Goal: Information Seeking & Learning: Learn about a topic

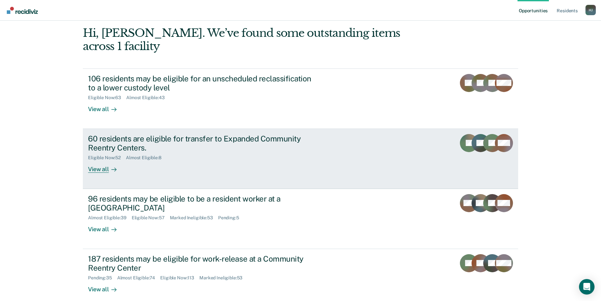
scroll to position [49, 0]
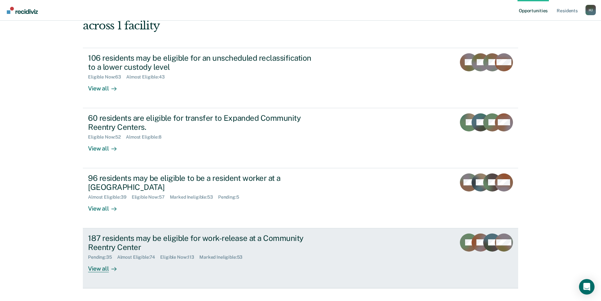
click at [166, 234] on div "187 residents may be eligible for work-release at a Community Reentry Center" at bounding box center [201, 243] width 227 height 19
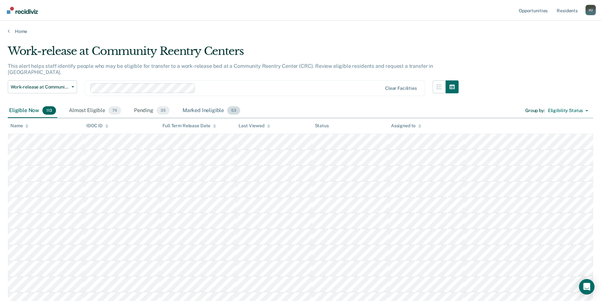
click at [205, 107] on div "Marked Ineligible 53" at bounding box center [211, 111] width 60 height 14
click at [209, 104] on div "Marked Ineligible 52" at bounding box center [208, 111] width 60 height 14
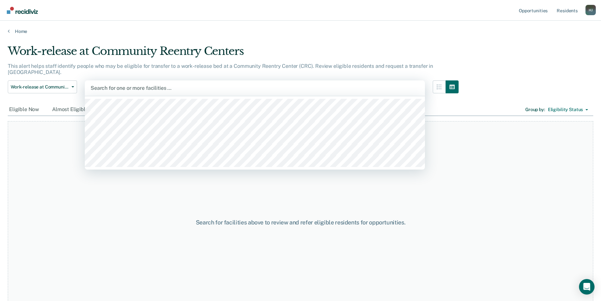
click at [171, 84] on div at bounding box center [255, 87] width 328 height 7
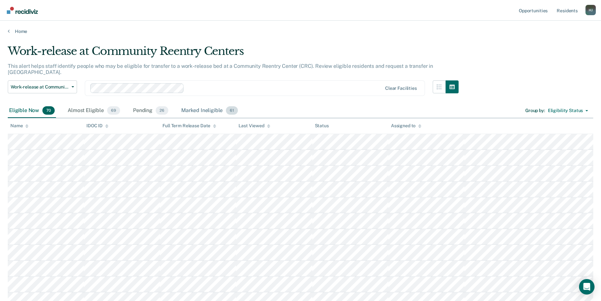
click at [195, 108] on div "Marked Ineligible 61" at bounding box center [209, 111] width 59 height 14
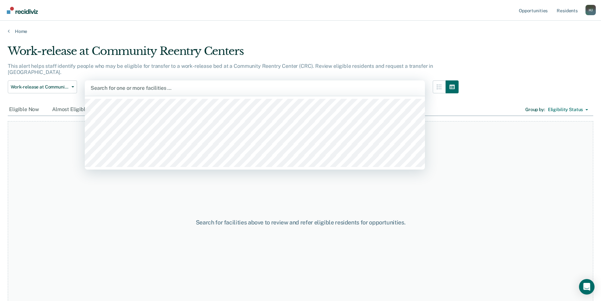
click at [144, 84] on div at bounding box center [255, 87] width 328 height 7
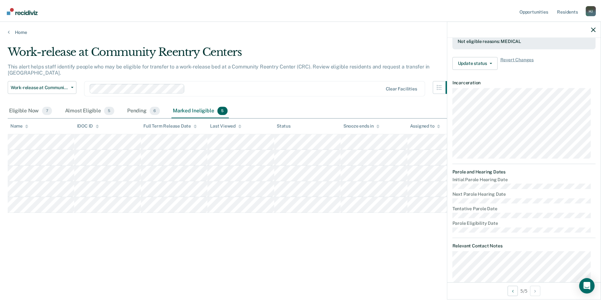
scroll to position [186, 0]
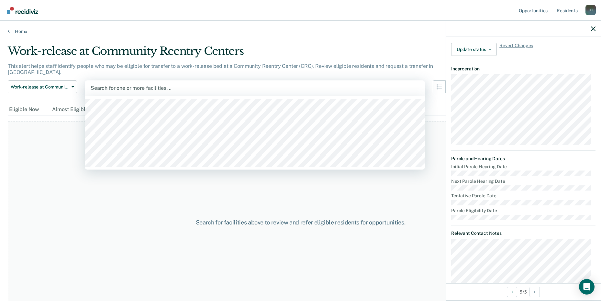
click at [172, 84] on div at bounding box center [255, 87] width 328 height 7
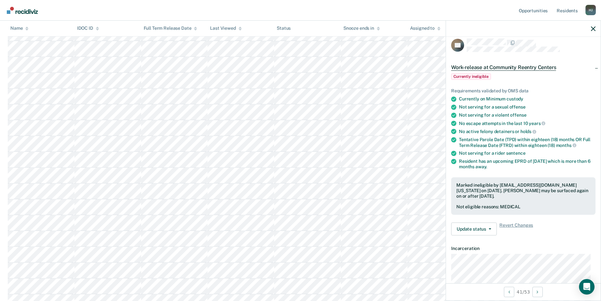
scroll to position [0, 0]
